Goal: Answer question/provide support: Share knowledge or assist other users

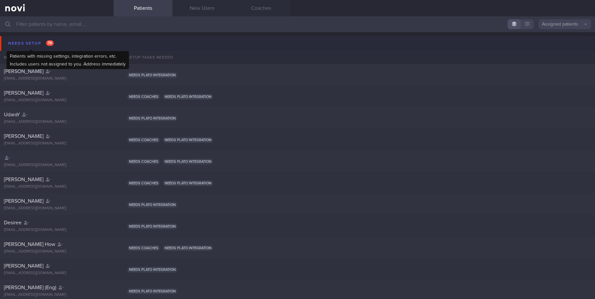
click at [28, 42] on div "Needs setup 79" at bounding box center [31, 43] width 49 height 9
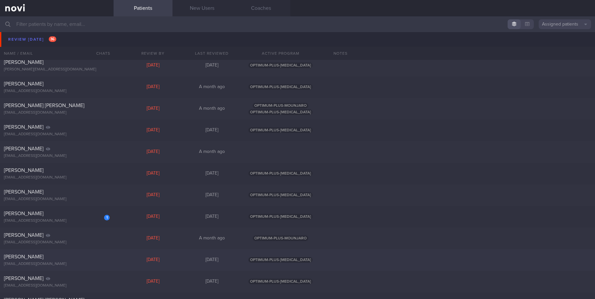
scroll to position [491, 0]
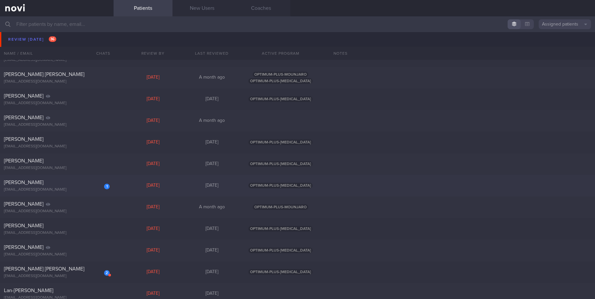
click at [41, 181] on div "[PERSON_NAME]" at bounding box center [56, 182] width 104 height 7
select select "7"
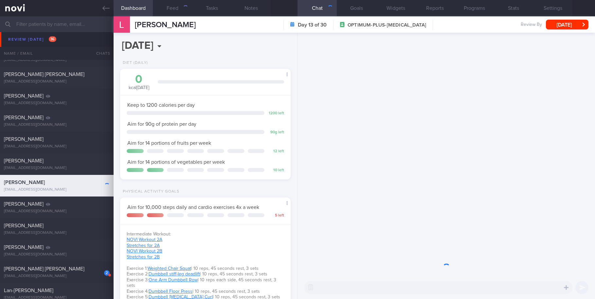
scroll to position [86, 154]
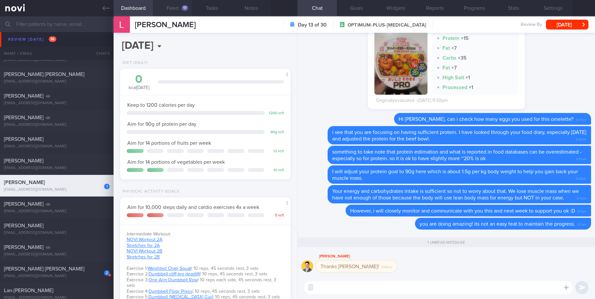
click at [177, 11] on button "Feed 17" at bounding box center [172, 8] width 39 height 16
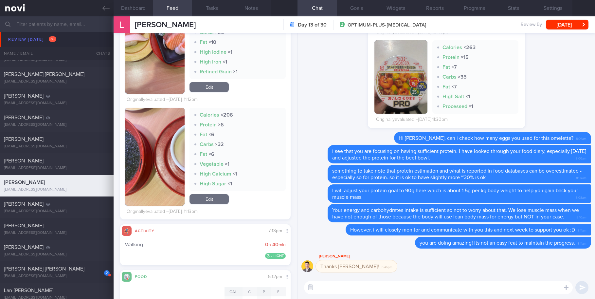
scroll to position [196, 0]
click at [160, 176] on button "button" at bounding box center [155, 156] width 60 height 98
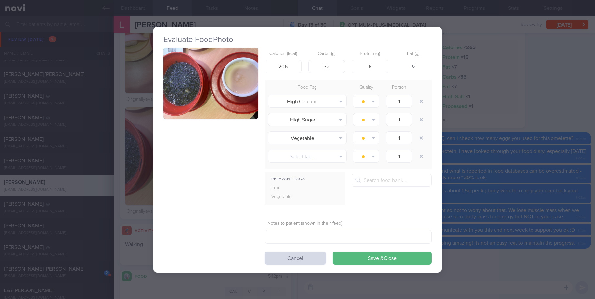
click at [199, 98] on button "button" at bounding box center [210, 83] width 95 height 71
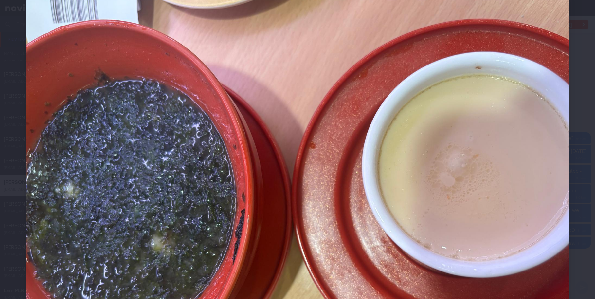
scroll to position [65, 0]
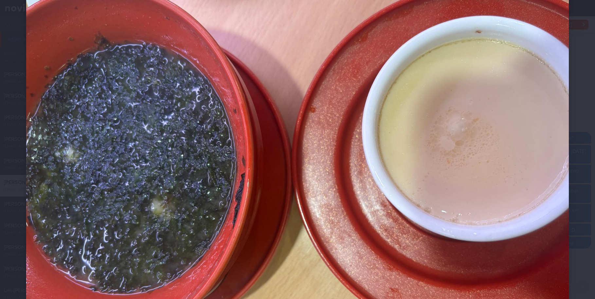
click at [516, 136] on img at bounding box center [297, 164] width 543 height 407
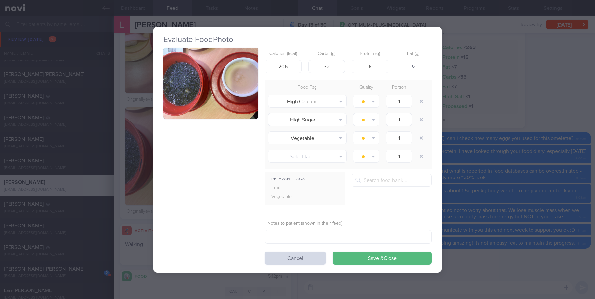
click at [493, 98] on div "Evaluate Food Photo Calories (kcal) 206 Carbs (g) 32 Protein (g) 6 Fat (g) 6 Fo…" at bounding box center [297, 149] width 595 height 299
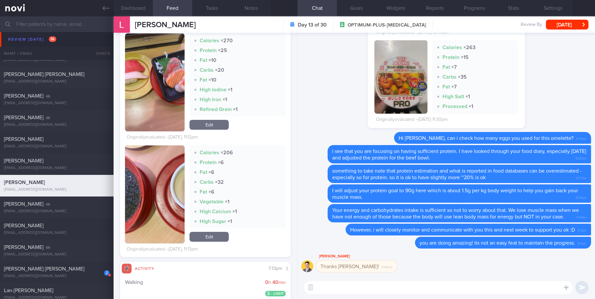
scroll to position [98, 0]
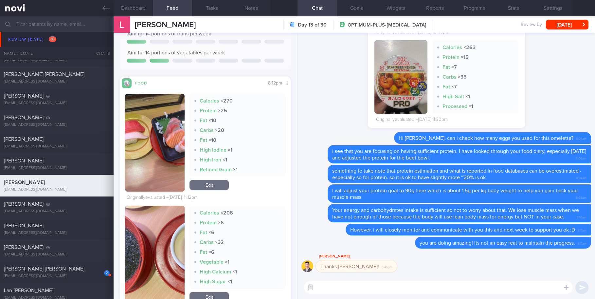
click at [170, 139] on button "button" at bounding box center [155, 143] width 60 height 98
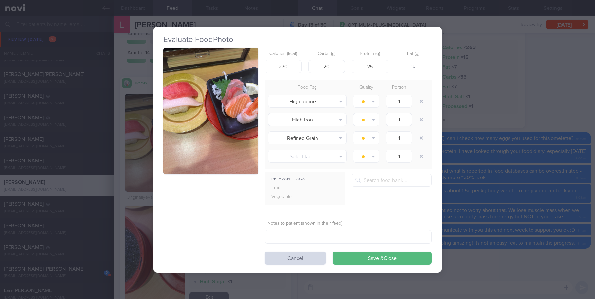
click at [531, 120] on div "Evaluate Food Photo Calories (kcal) 270 Carbs (g) 20 Protein (g) 25 Fat (g) 10 …" at bounding box center [297, 149] width 595 height 299
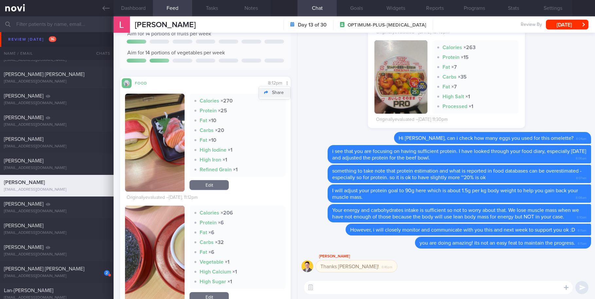
click at [276, 93] on button "Share" at bounding box center [274, 93] width 31 height 10
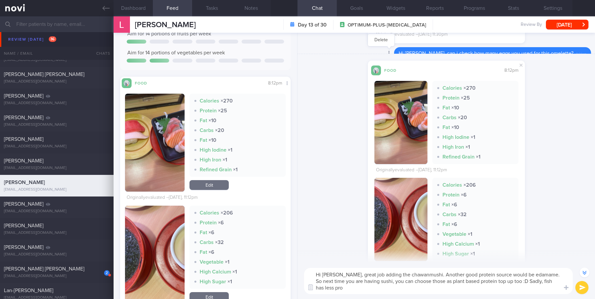
scroll to position [-144, 0]
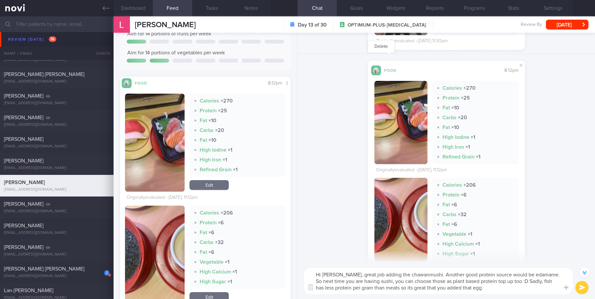
type textarea "Hi [PERSON_NAME], great job adding the chawanmushi. Another good protein source…"
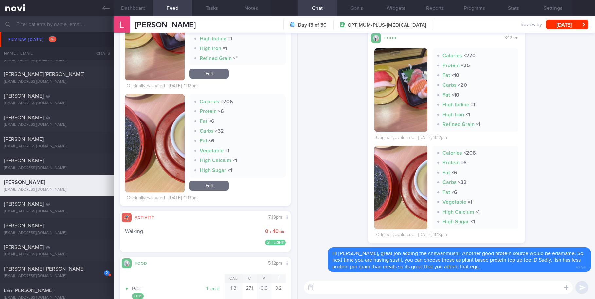
scroll to position [65, 0]
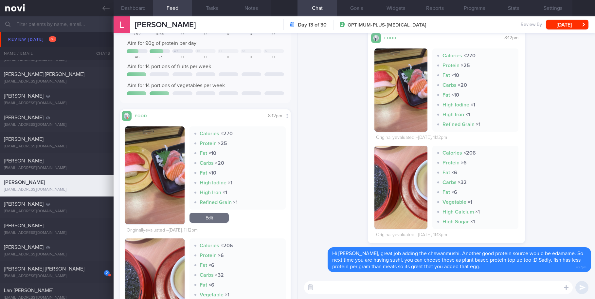
click at [336, 284] on textarea at bounding box center [438, 287] width 269 height 13
type textarea "otherwise, fresh tofu is also an option."
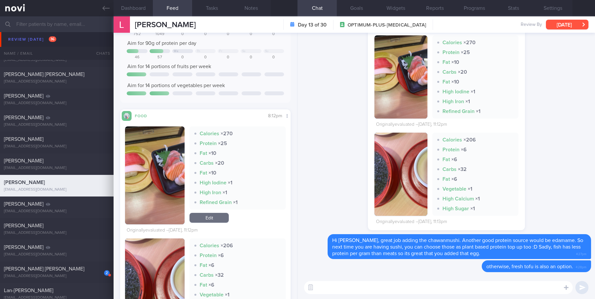
click at [536, 23] on button "[DATE]" at bounding box center [567, 25] width 43 height 10
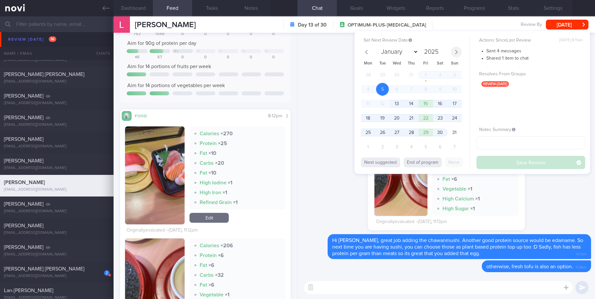
click at [458, 51] on span at bounding box center [456, 51] width 11 height 11
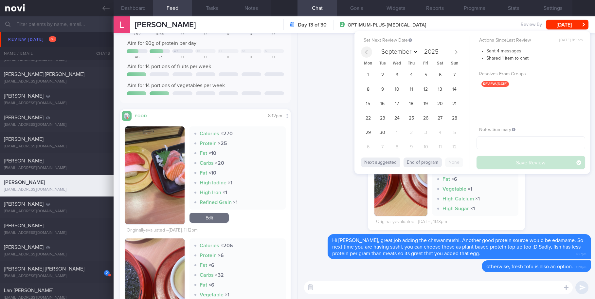
click at [368, 52] on icon at bounding box center [366, 52] width 5 height 5
select select "7"
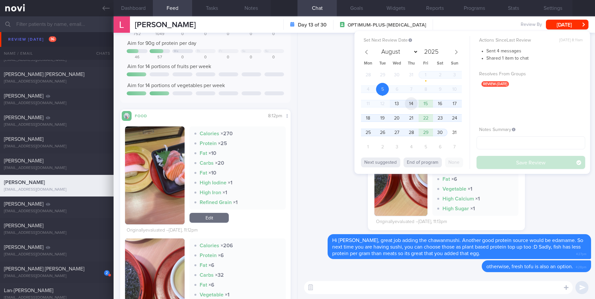
click at [412, 103] on span "14" at bounding box center [411, 103] width 13 height 13
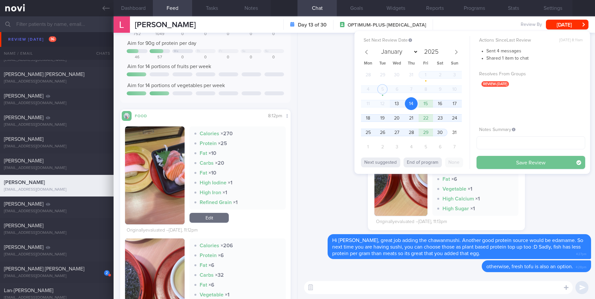
click at [518, 159] on button "Save Review" at bounding box center [530, 162] width 109 height 13
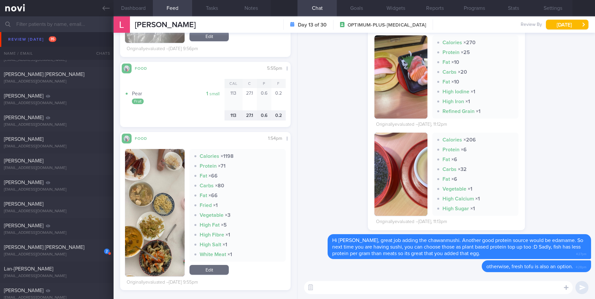
scroll to position [1571, 0]
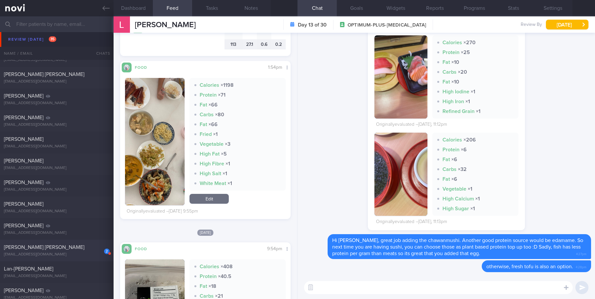
click at [62, 249] on div "[PERSON_NAME] [PERSON_NAME]" at bounding box center [56, 247] width 104 height 7
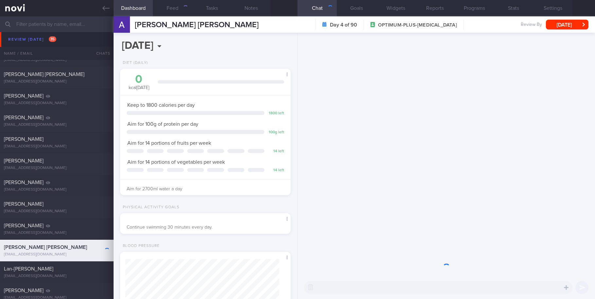
scroll to position [86, 154]
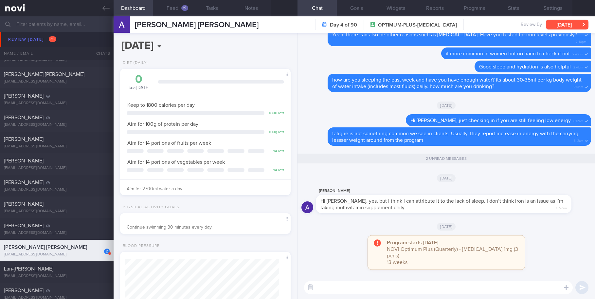
click at [536, 21] on button "[DATE]" at bounding box center [567, 25] width 43 height 10
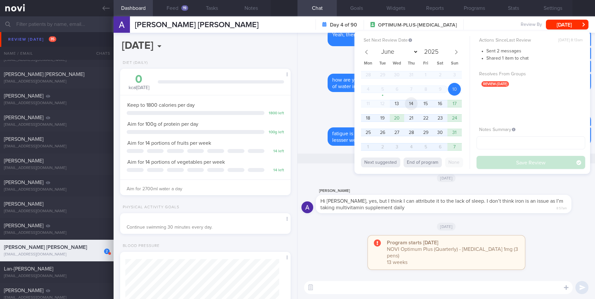
click at [411, 103] on span "14" at bounding box center [411, 103] width 13 height 13
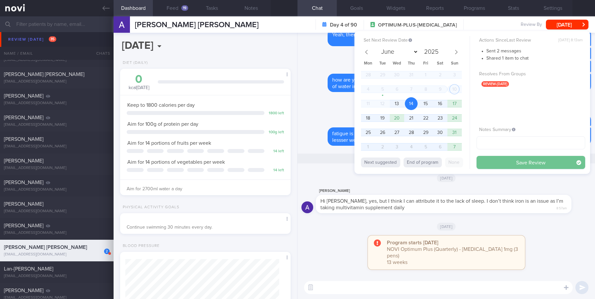
click at [500, 159] on button "Save Review" at bounding box center [530, 162] width 109 height 13
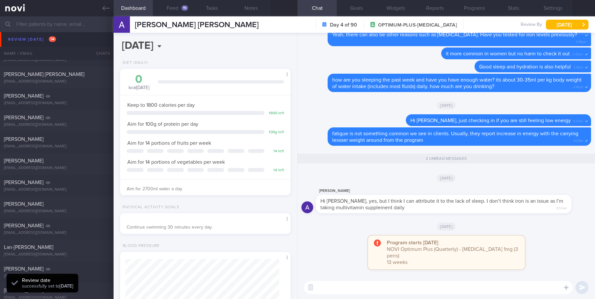
click at [407, 284] on textarea at bounding box center [438, 287] width 269 height 13
click at [393, 282] on textarea at bounding box center [438, 287] width 269 height 13
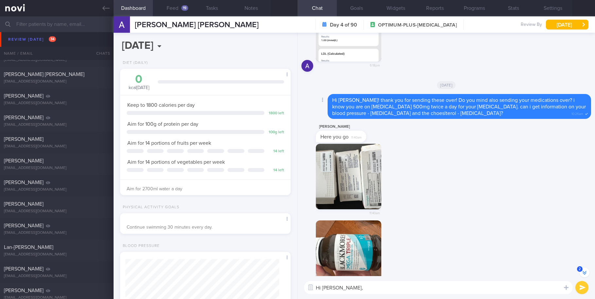
scroll to position [-2177, 0]
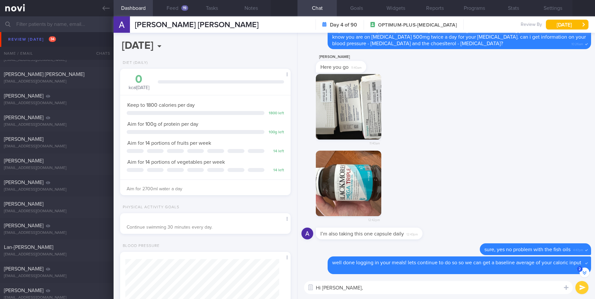
click at [365, 118] on button "button" at bounding box center [348, 106] width 65 height 65
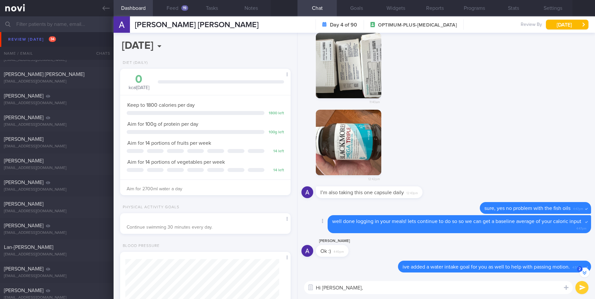
scroll to position [-2176, 0]
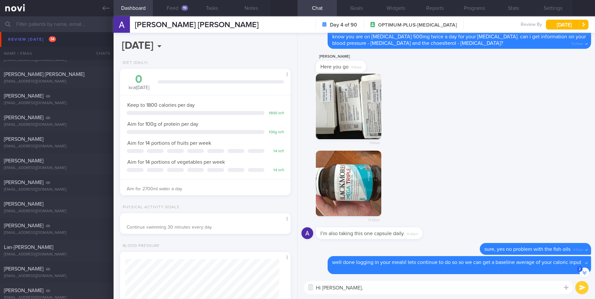
click at [377, 286] on textarea "Hi [PERSON_NAME]," at bounding box center [438, 287] width 269 height 13
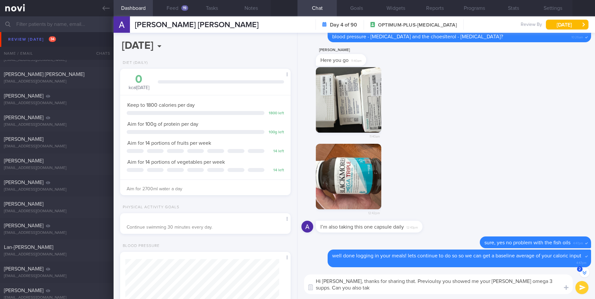
scroll to position [-2183, 0]
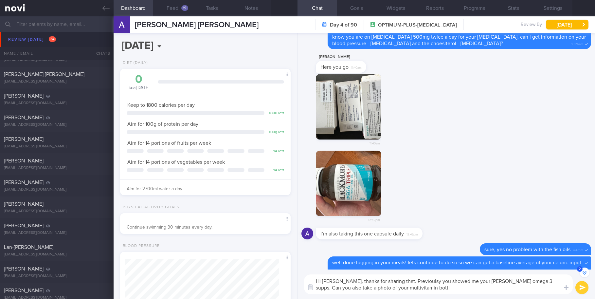
type textarea "Hi [PERSON_NAME], thanks for sharing that. Previoulsy you showed me your [PERSO…"
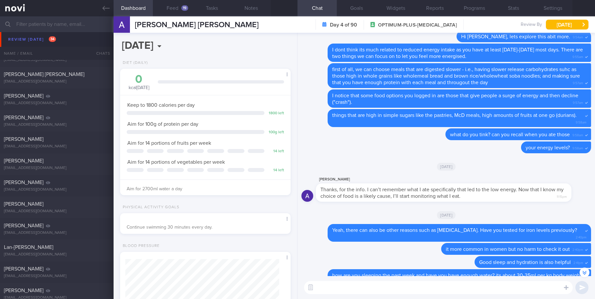
scroll to position [0, 0]
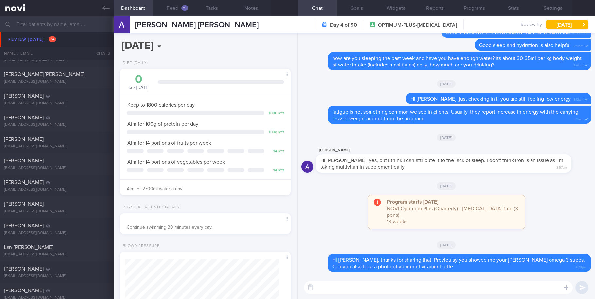
click at [406, 286] on textarea at bounding box center [438, 287] width 269 height 13
type textarea "I also think its more likely lack of sleep."
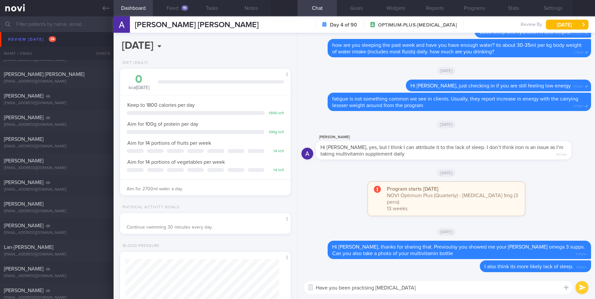
type textarea "Have you been practising [MEDICAL_DATA]?"
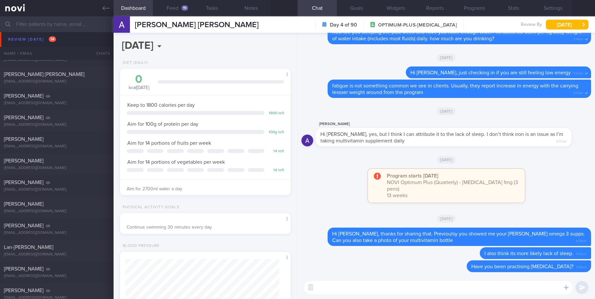
paste textarea "[URL][DOMAIN_NAME]"
type textarea "[URL][DOMAIN_NAME]"
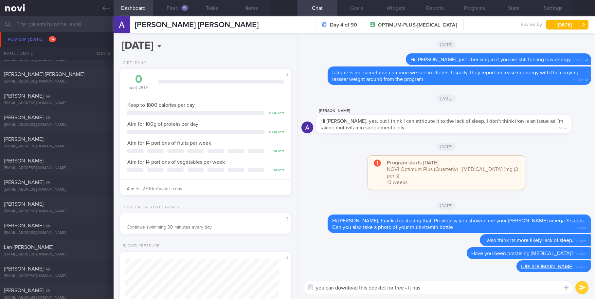
click at [449, 289] on textarea "you can download this booklet for free - it has" at bounding box center [438, 287] width 269 height 13
paste textarea "more common [MEDICAL_DATA], along with their signs and symptoms, and what you c…"
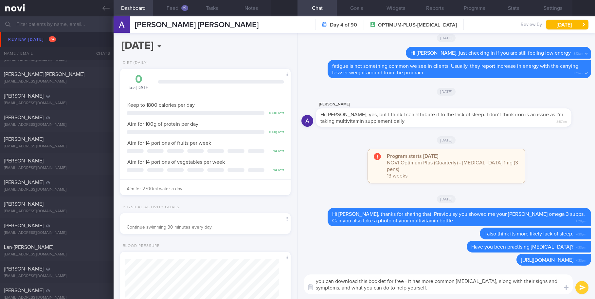
type textarea "you can download this booklet for free - it has more common [MEDICAL_DATA], alo…"
click at [536, 288] on button "submit" at bounding box center [581, 287] width 13 height 13
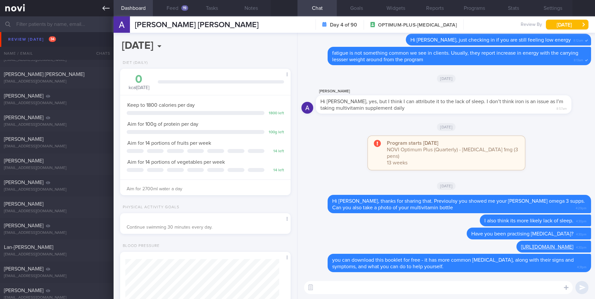
click at [110, 11] on link at bounding box center [57, 8] width 114 height 16
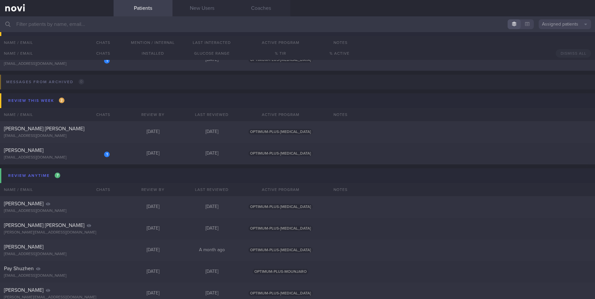
scroll to position [720, 0]
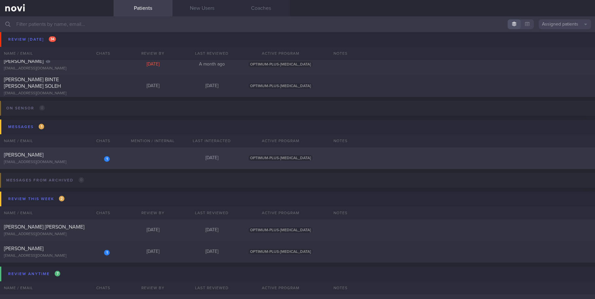
click at [39, 158] on div "1 [PERSON_NAME] [EMAIL_ADDRESS][DOMAIN_NAME]" at bounding box center [57, 158] width 114 height 13
select select "7"
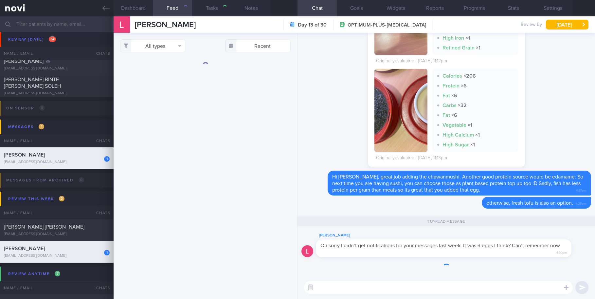
scroll to position [0, 0]
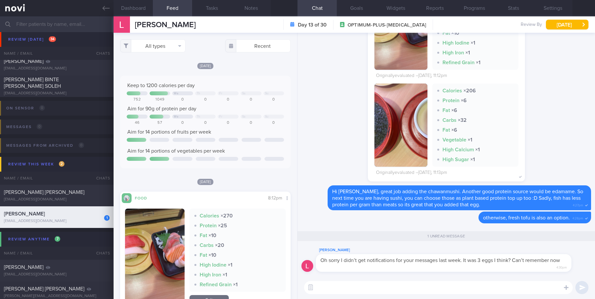
click at [404, 291] on textarea at bounding box center [438, 287] width 269 height 13
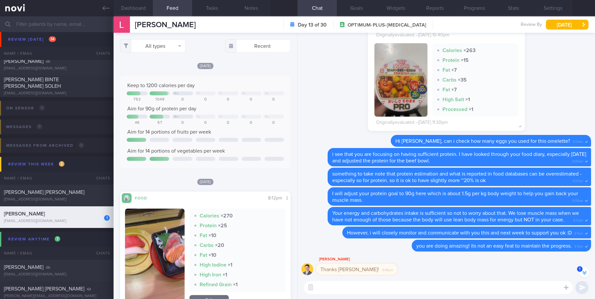
scroll to position [-366, 0]
click at [366, 290] on textarea at bounding box center [438, 287] width 269 height 13
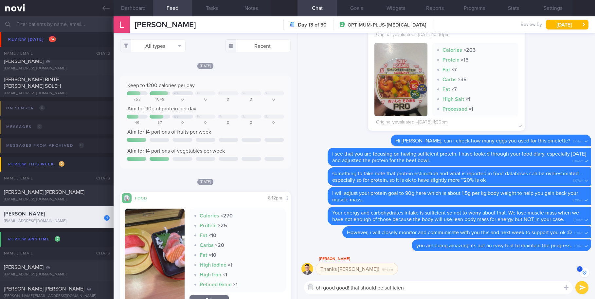
type textarea "oh good good! that should be sufficient"
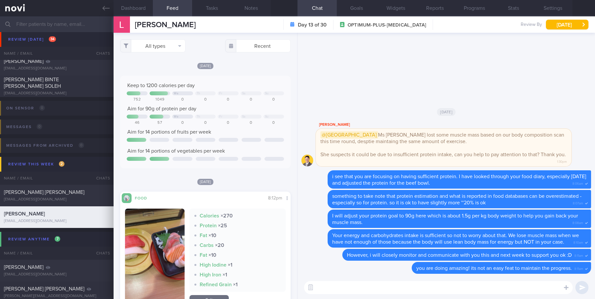
scroll to position [0, 0]
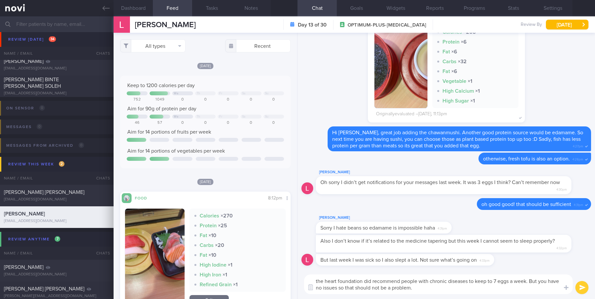
type textarea "the heart foundation did recommend people with chronic diseases to keep to 7 eg…"
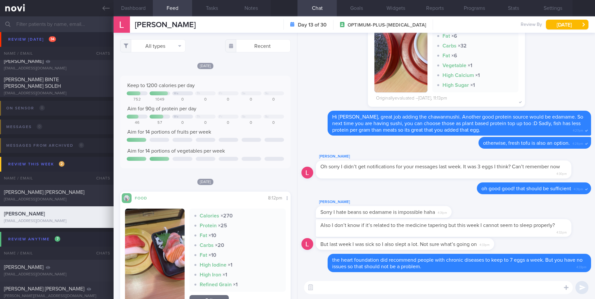
click at [430, 288] on textarea at bounding box center [438, 287] width 269 height 13
type textarea "are you coughing i.e., a [MEDICAL_DATA]?"
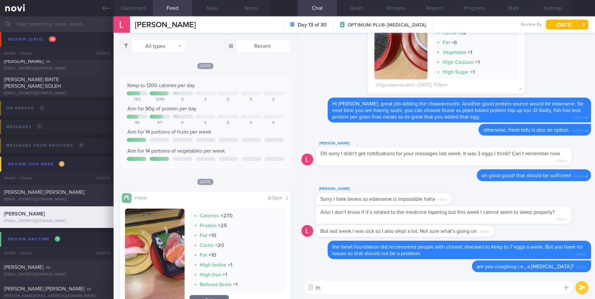
type textarea "t"
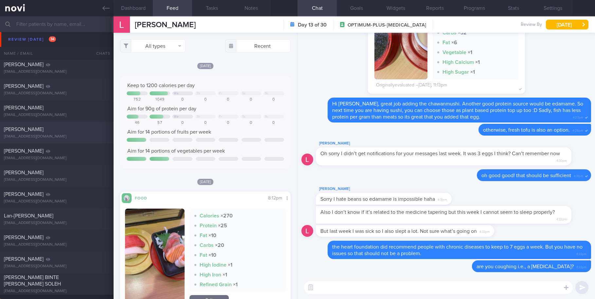
scroll to position [490, 0]
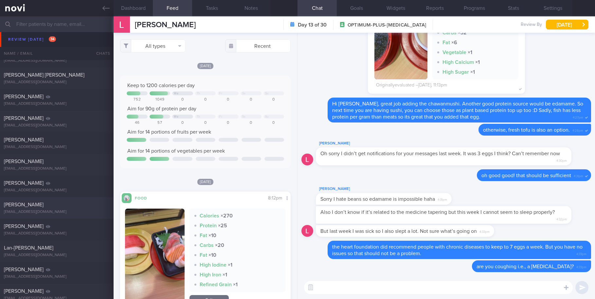
click at [42, 208] on div "[PERSON_NAME] [EMAIL_ADDRESS][DOMAIN_NAME]" at bounding box center [57, 207] width 114 height 13
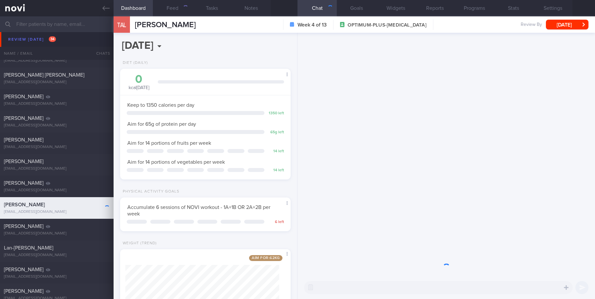
scroll to position [86, 154]
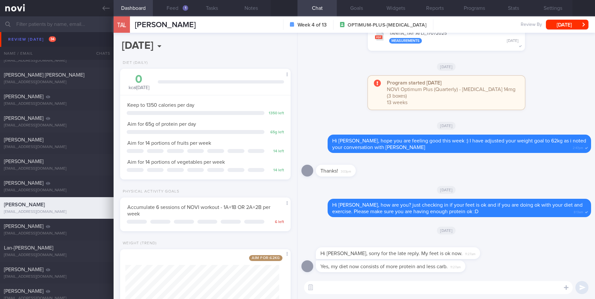
click at [352, 285] on textarea at bounding box center [438, 287] width 269 height 13
type textarea "no worries [PERSON_NAME] :) if you need anything again, please dont hesitate to…"
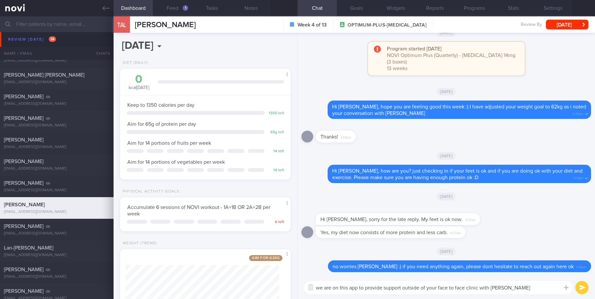
type textarea "we are on this app to provide support outside of your face to face clinic with …"
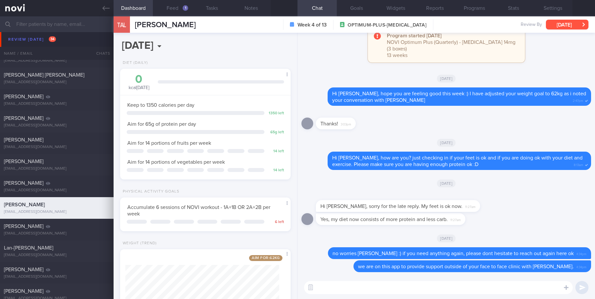
click at [536, 26] on button "[DATE]" at bounding box center [567, 25] width 43 height 10
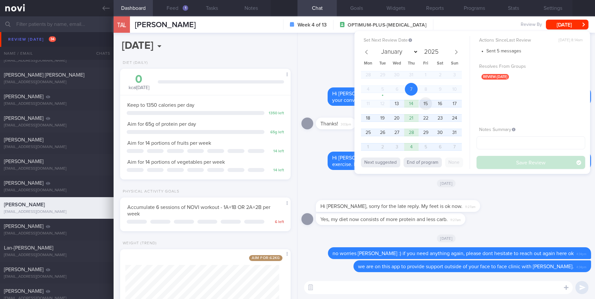
click at [420, 103] on span "15" at bounding box center [425, 103] width 13 height 13
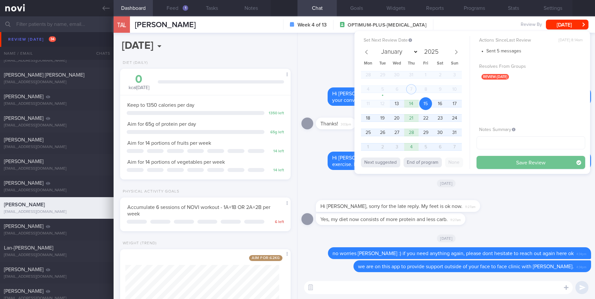
click at [515, 165] on button "Save Review" at bounding box center [530, 162] width 109 height 13
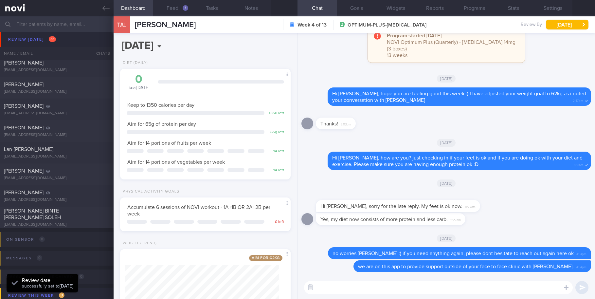
scroll to position [490, 0]
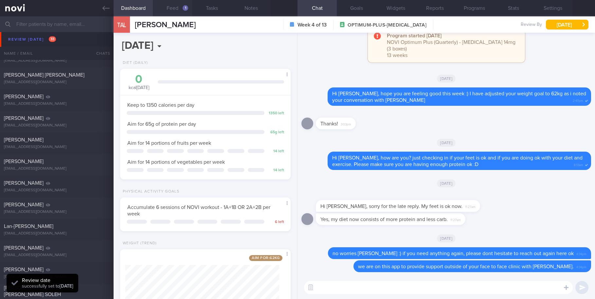
click at [183, 9] on div "1" at bounding box center [186, 8] width 6 height 6
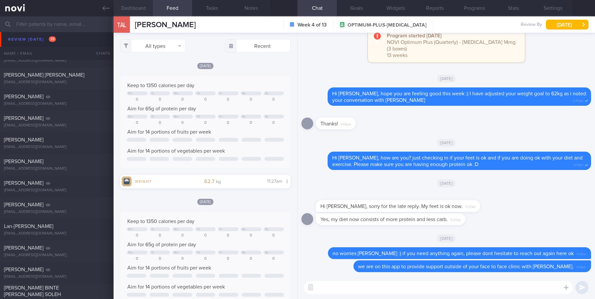
click at [136, 7] on button "Dashboard" at bounding box center [133, 8] width 39 height 16
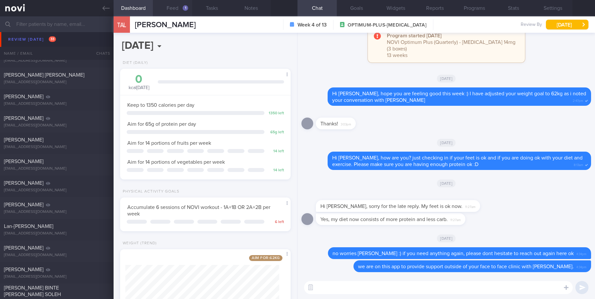
click at [176, 11] on button "Feed 1" at bounding box center [172, 8] width 39 height 16
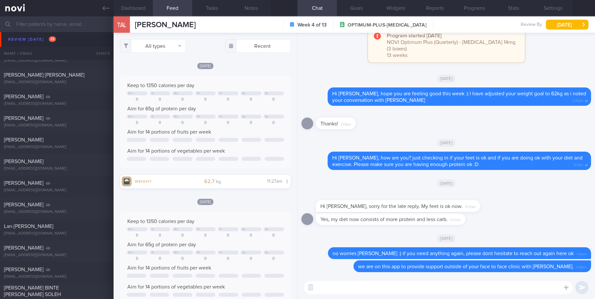
click at [400, 294] on div "​ ​" at bounding box center [445, 287] width 297 height 23
click at [402, 292] on textarea at bounding box center [438, 287] width 269 height 13
type textarea "once you reach 62kg, we can aim to maintain :D"
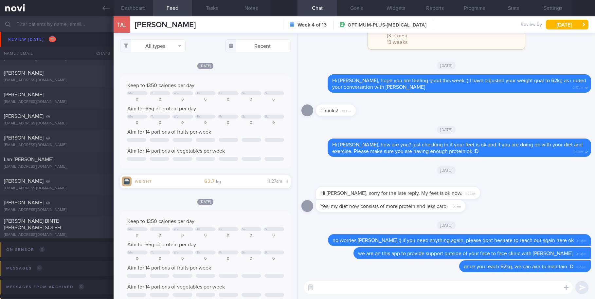
scroll to position [567, 0]
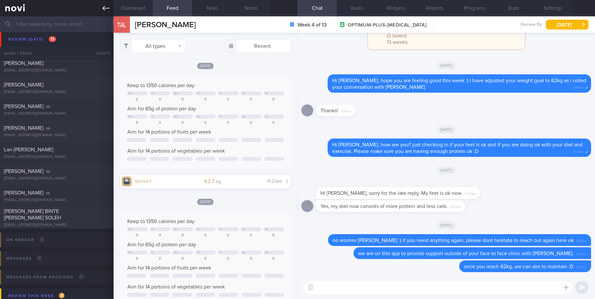
click at [104, 10] on icon at bounding box center [105, 8] width 7 height 7
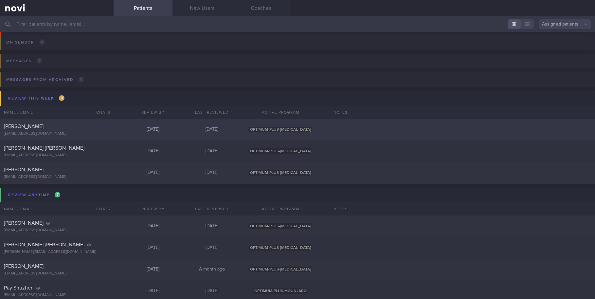
scroll to position [687, 0]
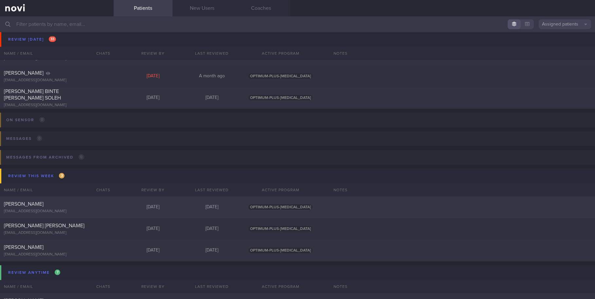
click at [40, 198] on div "[PERSON_NAME] [EMAIL_ADDRESS][DOMAIN_NAME] [DATE] [DATE] OPTIMUM-PLUS-[MEDICAL_…" at bounding box center [297, 207] width 595 height 22
select select "7"
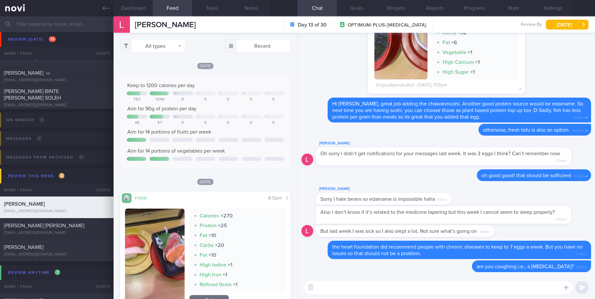
click at [382, 285] on textarea at bounding box center [438, 287] width 269 height 13
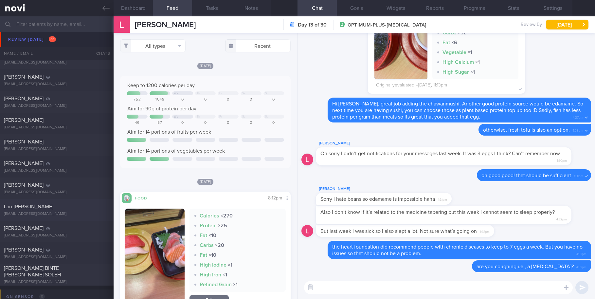
scroll to position [524, 0]
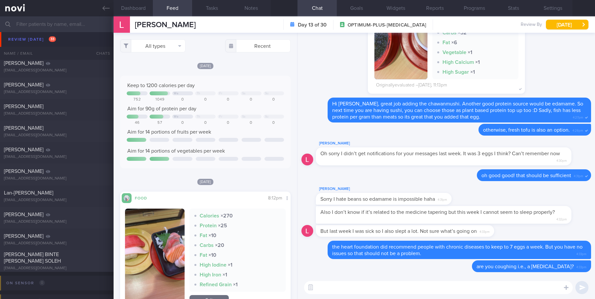
click at [375, 286] on textarea at bounding box center [438, 287] width 269 height 13
click at [317, 287] on textarea "For this sleep issue, we can monitor for another week" at bounding box center [438, 287] width 269 height 13
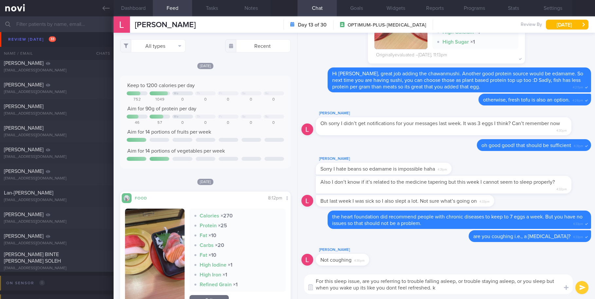
type textarea "For this sleep issue, are you referring to trouble falling asleep, or trouble s…"
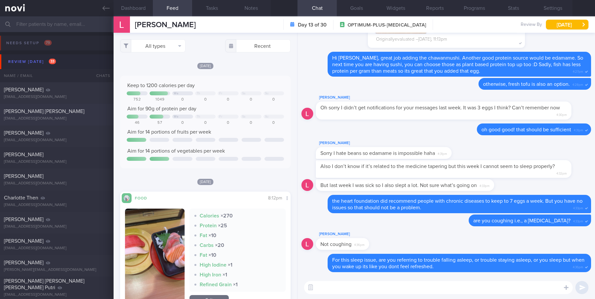
scroll to position [0, 0]
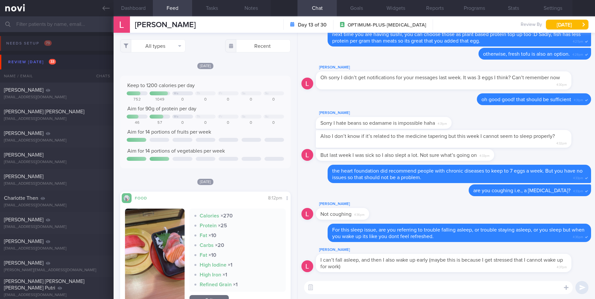
click at [426, 287] on textarea at bounding box center [438, 287] width 269 height 13
type textarea "i see.."
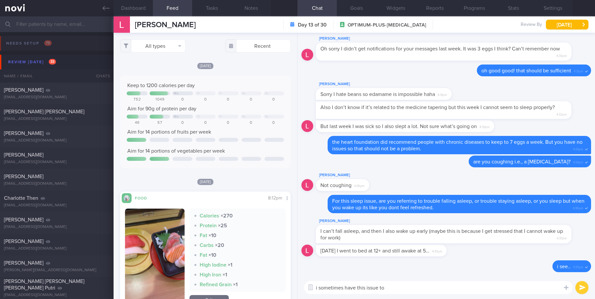
type textarea "i sometimes have this issue too"
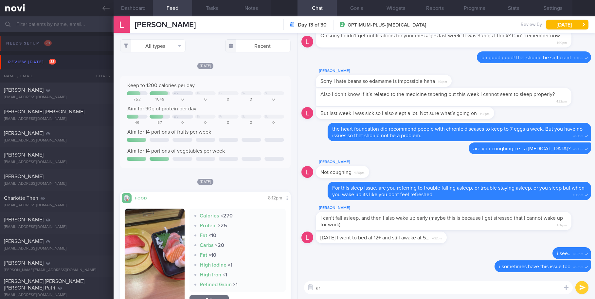
type textarea "a"
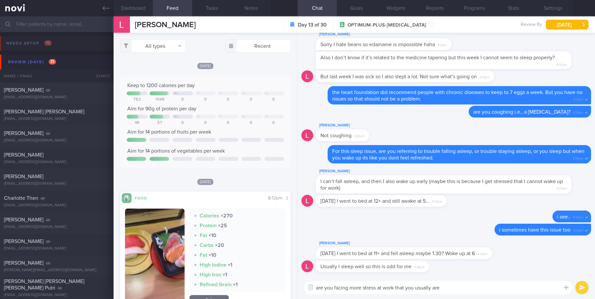
type textarea "are you facing more stress at work that you usually are?"
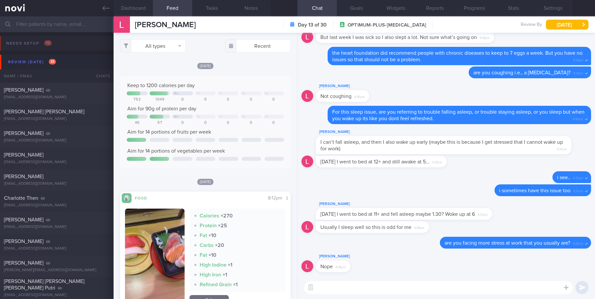
click at [367, 292] on textarea at bounding box center [438, 287] width 269 height 13
type textarea "i see.."
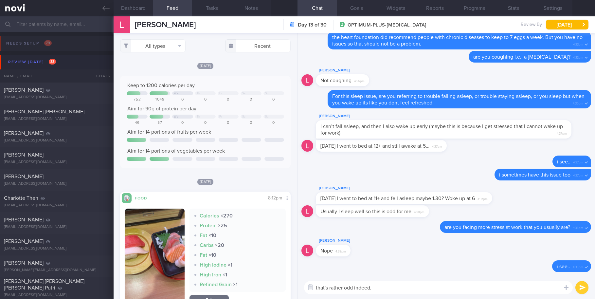
type textarea "that's rather odd indeed"
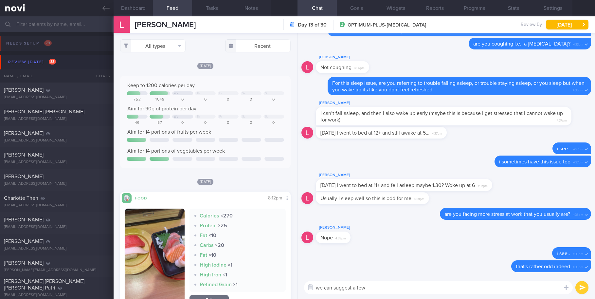
click at [358, 288] on textarea "we can suggest a few" at bounding box center [438, 287] width 269 height 13
click at [370, 289] on textarea "we can suggest a few" at bounding box center [438, 287] width 269 height 13
drag, startPoint x: 375, startPoint y: 288, endPoint x: 354, endPoint y: 287, distance: 21.3
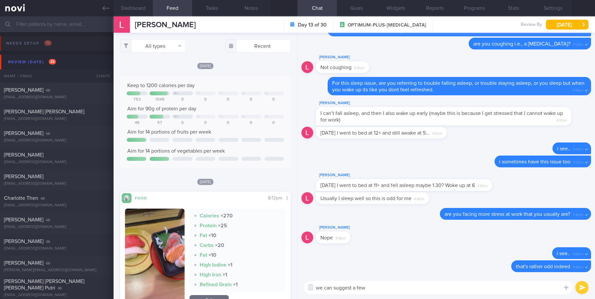
click at [354, 287] on textarea "we can suggest a few" at bounding box center [438, 287] width 269 height 13
click at [379, 290] on textarea "we can suggest a few" at bounding box center [438, 287] width 269 height 13
type textarea "we can suggest a few [MEDICAL_DATA] practices"
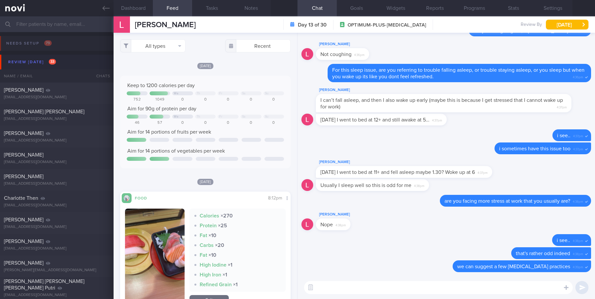
type textarea "i"
type textarea "you can try them first and monitor for another week"
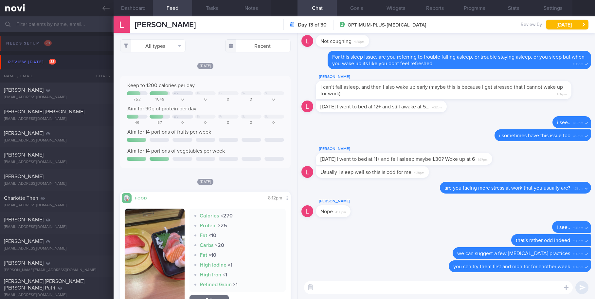
paste textarea "[URL][DOMAIN_NAME]"
type textarea "[URL][DOMAIN_NAME]"
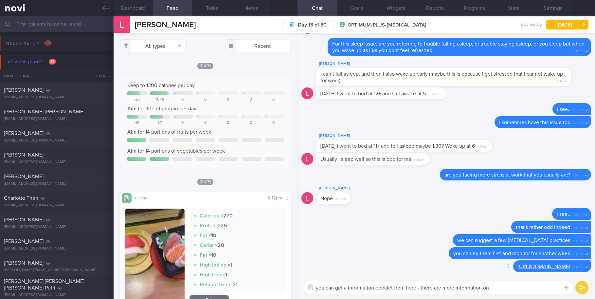
paste textarea "more common [MEDICAL_DATA], along with their signs and symptoms, and what you c…"
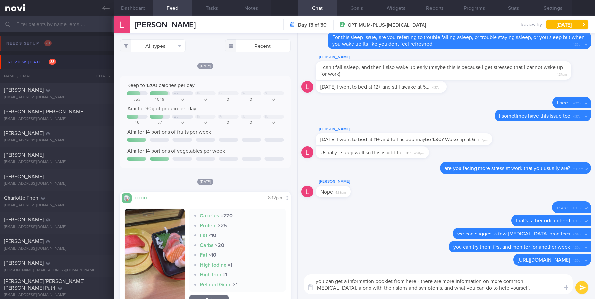
type textarea "you can get a information booklet from here - there are more information on mor…"
click at [536, 287] on button "submit" at bounding box center [581, 287] width 13 height 13
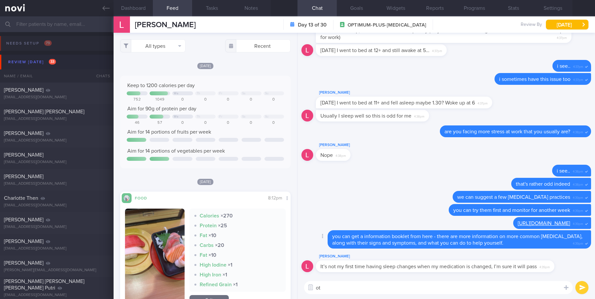
type textarea "o"
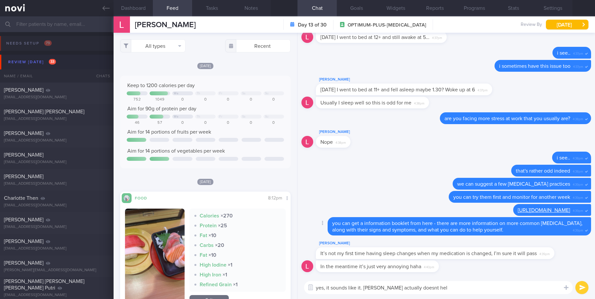
type textarea "yes, it sounds like it. [PERSON_NAME] actually doesnt help"
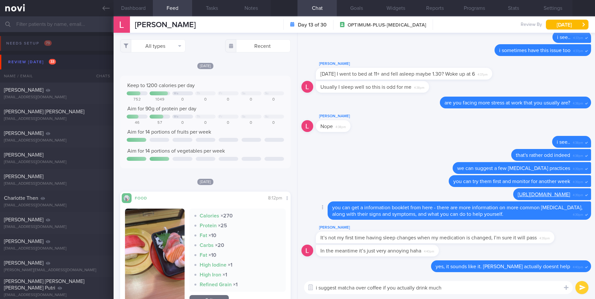
type textarea "i suggest matcha over coffee if you actually drink much"
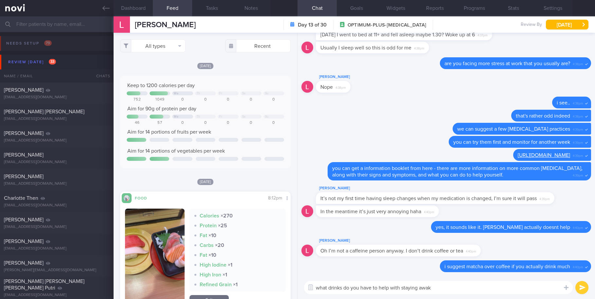
type textarea "what drinks do you have to help with staying awake"
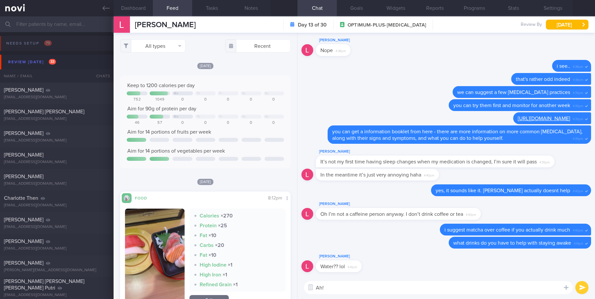
type textarea "Ah!"
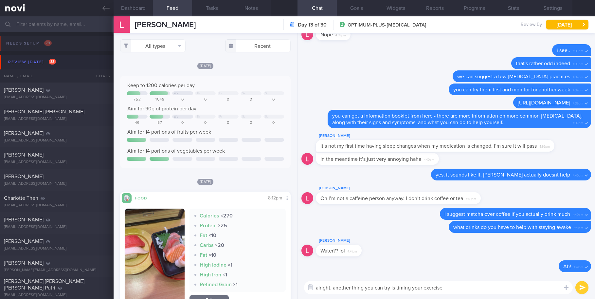
type textarea "alright, another thing you can try is timing your exercises"
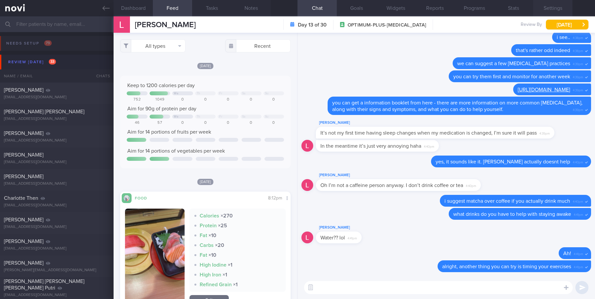
click at [536, 8] on button "Settings" at bounding box center [552, 8] width 39 height 16
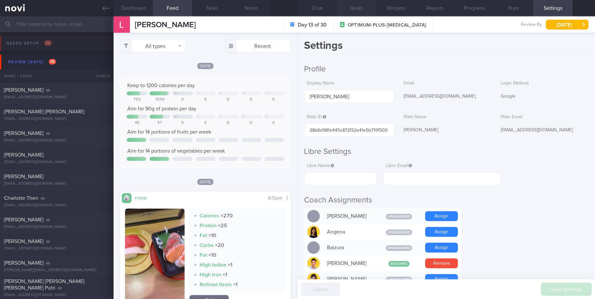
click at [348, 10] on button "Goals" at bounding box center [356, 8] width 39 height 16
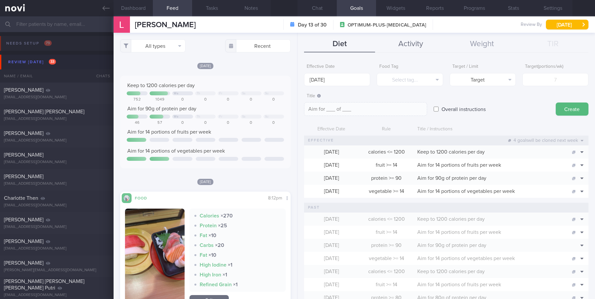
click at [419, 43] on button "Activity" at bounding box center [410, 44] width 71 height 16
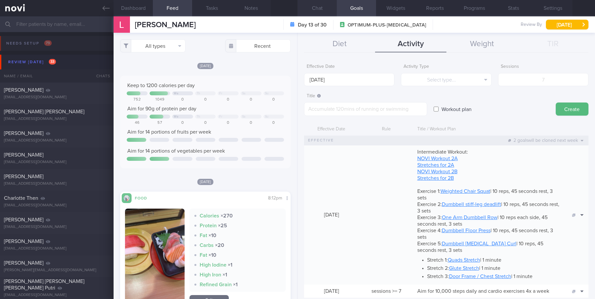
click at [327, 9] on button "Chat" at bounding box center [316, 8] width 39 height 16
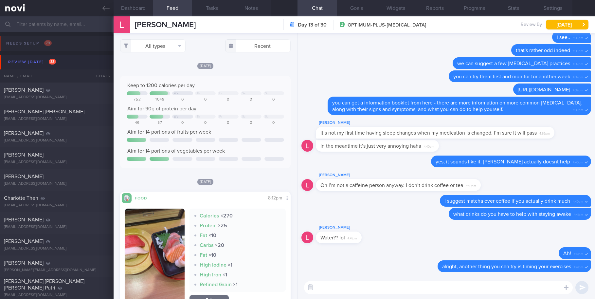
click at [420, 282] on textarea at bounding box center [438, 287] width 269 height 13
type textarea "i"
type textarea "to the evening if you are not already doing that"
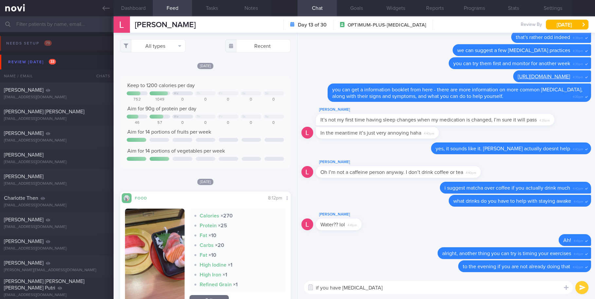
click at [377, 290] on textarea "if you have [MEDICAL_DATA]" at bounding box center [438, 287] width 269 height 13
click at [377, 291] on textarea "if you have [MEDICAL_DATA]" at bounding box center [438, 287] width 269 height 13
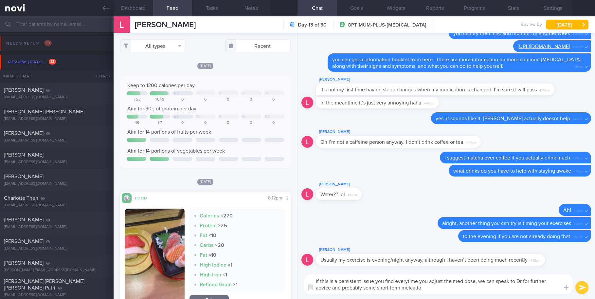
type textarea "if this is a persistent issue you find everytime you adjust the med dose, we ca…"
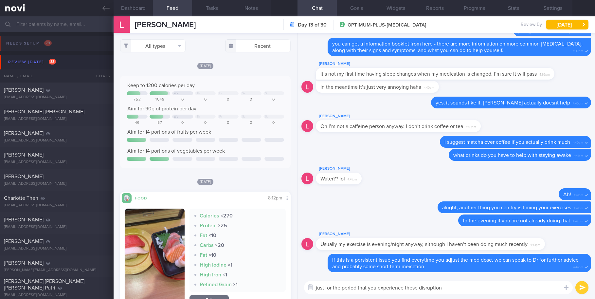
type textarea "just for the period that you experience these disruptions"
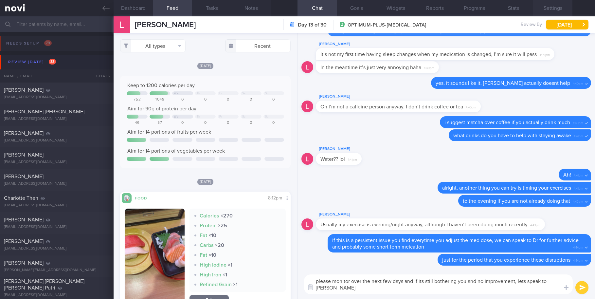
type textarea "please monitor over the next few days and if its still bothering you and no imp…"
click at [536, 10] on button "Settings" at bounding box center [552, 8] width 39 height 16
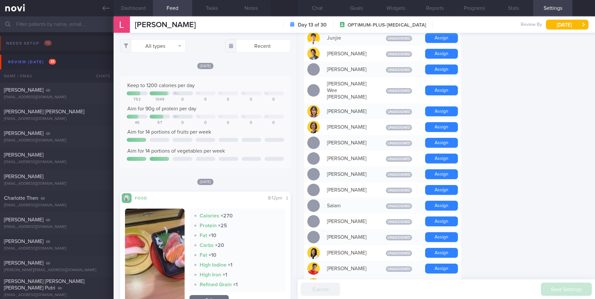
scroll to position [425, 0]
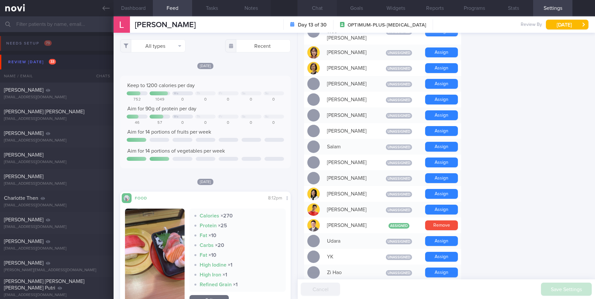
click at [312, 9] on button "Chat" at bounding box center [316, 8] width 39 height 16
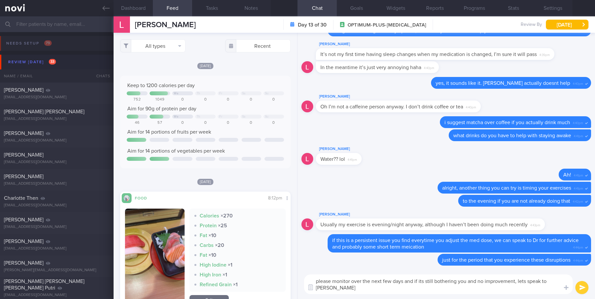
click at [536, 287] on button "submit" at bounding box center [581, 287] width 13 height 13
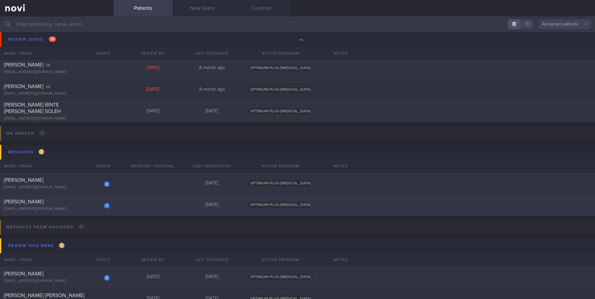
scroll to position [686, 0]
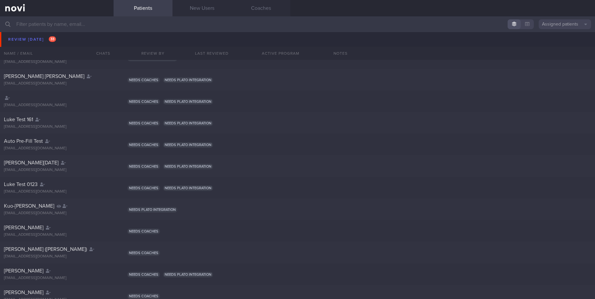
click at [47, 202] on div "Kuo-Yi Lim limky69@gmail.com Needs plato integration" at bounding box center [297, 209] width 595 height 22
select select "7"
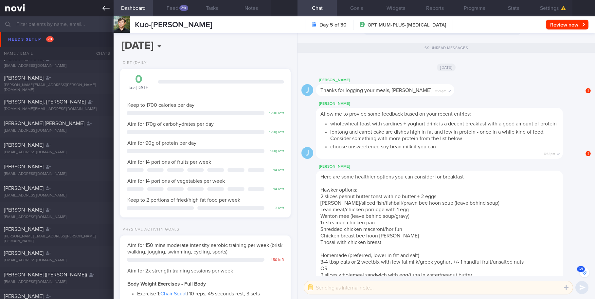
scroll to position [-5009, 0]
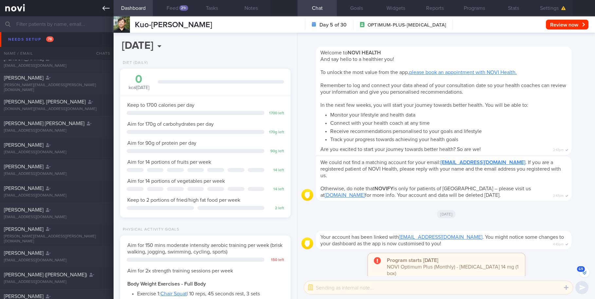
click at [105, 8] on icon at bounding box center [105, 8] width 7 height 7
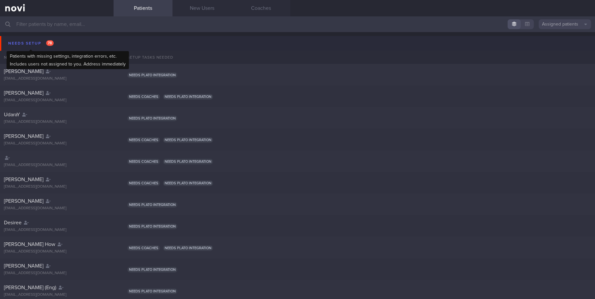
click at [36, 42] on div "Needs setup 78" at bounding box center [31, 43] width 49 height 9
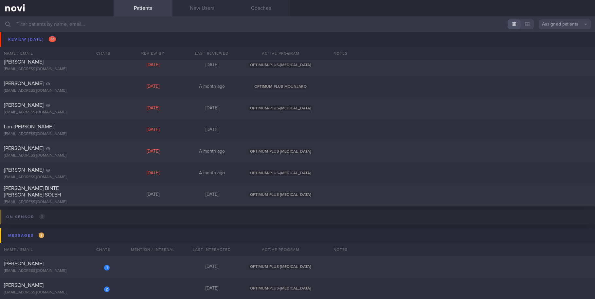
scroll to position [622, 0]
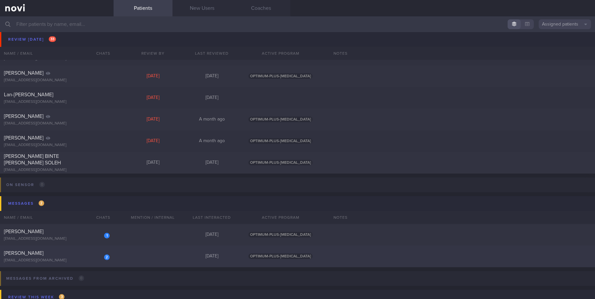
click at [45, 256] on div "[PERSON_NAME]" at bounding box center [56, 253] width 104 height 7
select select "7"
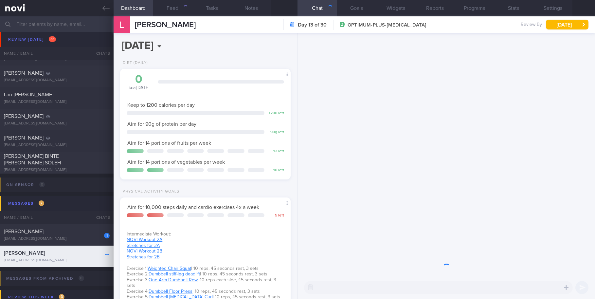
scroll to position [86, 154]
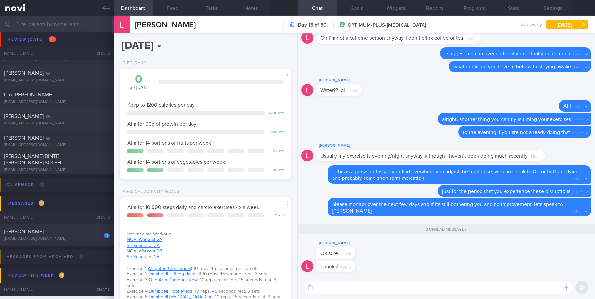
click at [349, 287] on textarea at bounding box center [438, 287] width 269 height 13
type textarea "no problem, i will check in again on friday :D"
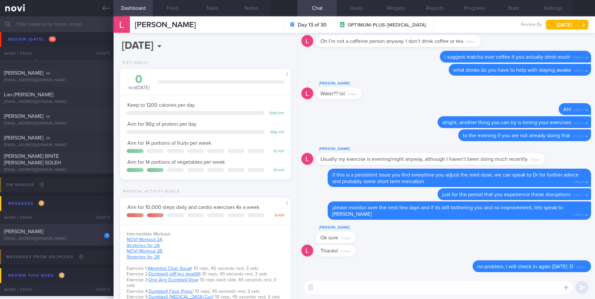
click at [48, 241] on div "[EMAIL_ADDRESS][DOMAIN_NAME]" at bounding box center [57, 238] width 106 height 5
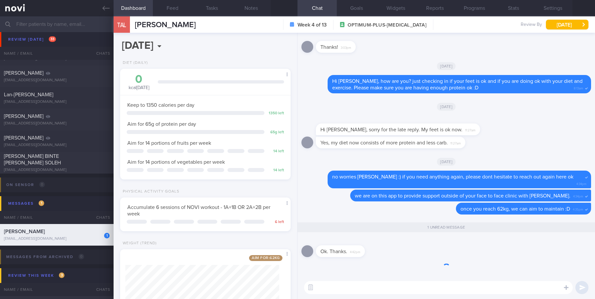
scroll to position [86, 154]
